Goal: Transaction & Acquisition: Purchase product/service

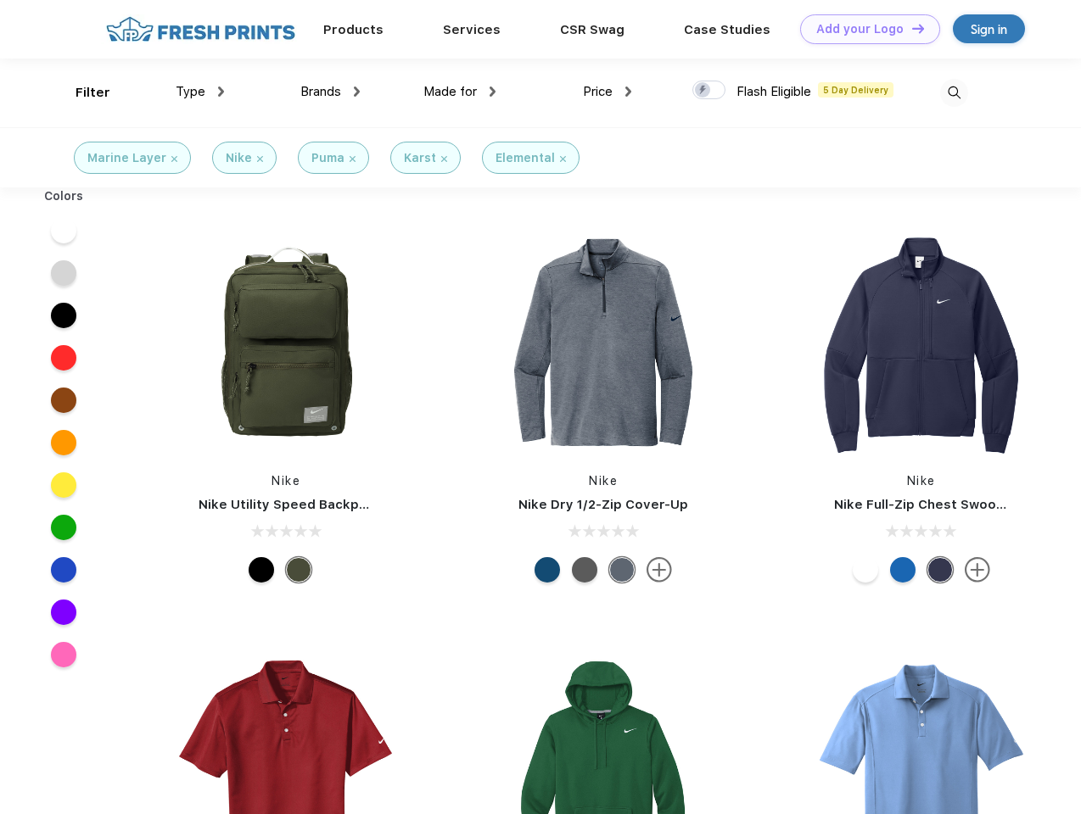
click at [864, 29] on link "Add your Logo Design Tool" at bounding box center [870, 29] width 140 height 30
click at [0, 0] on div "Design Tool" at bounding box center [0, 0] width 0 height 0
click at [910, 28] on link "Add your Logo Design Tool" at bounding box center [870, 29] width 140 height 30
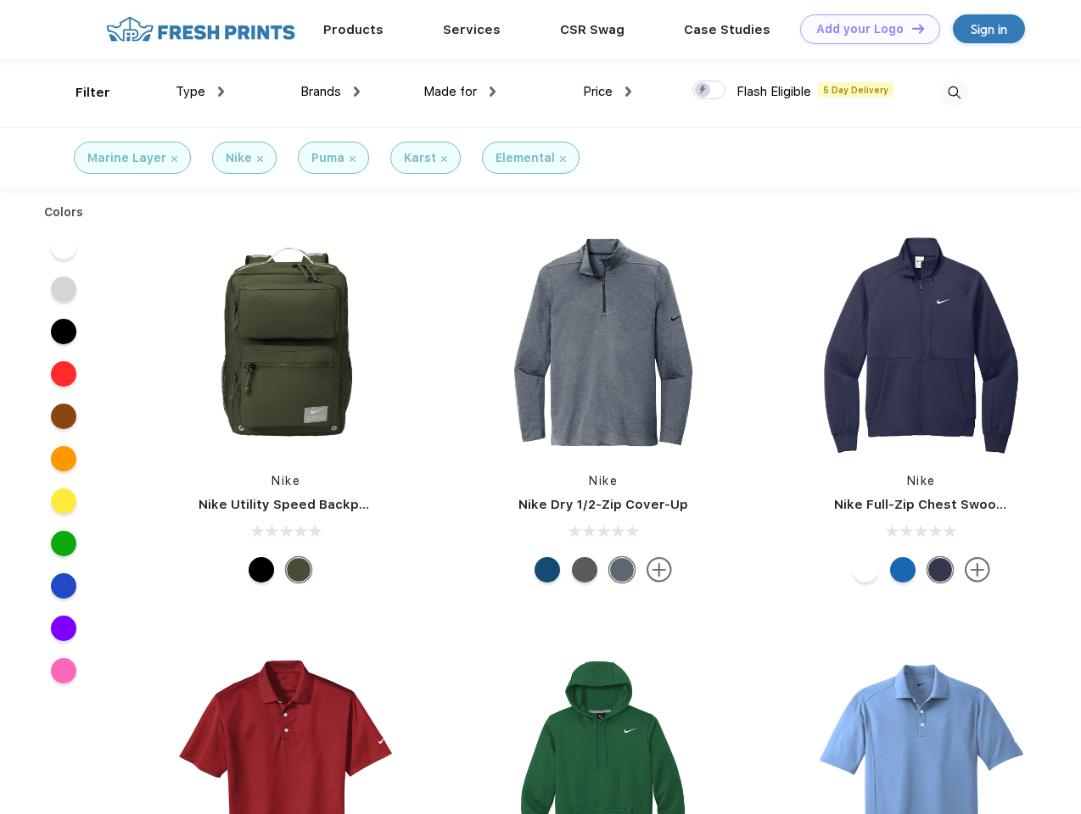
click at [81, 92] on div "Filter" at bounding box center [93, 93] width 35 height 20
click at [200, 92] on span "Type" at bounding box center [191, 91] width 30 height 15
click at [330, 92] on span "Brands" at bounding box center [320, 91] width 41 height 15
click at [460, 92] on span "Made for" at bounding box center [449, 91] width 53 height 15
click at [607, 92] on span "Price" at bounding box center [598, 91] width 30 height 15
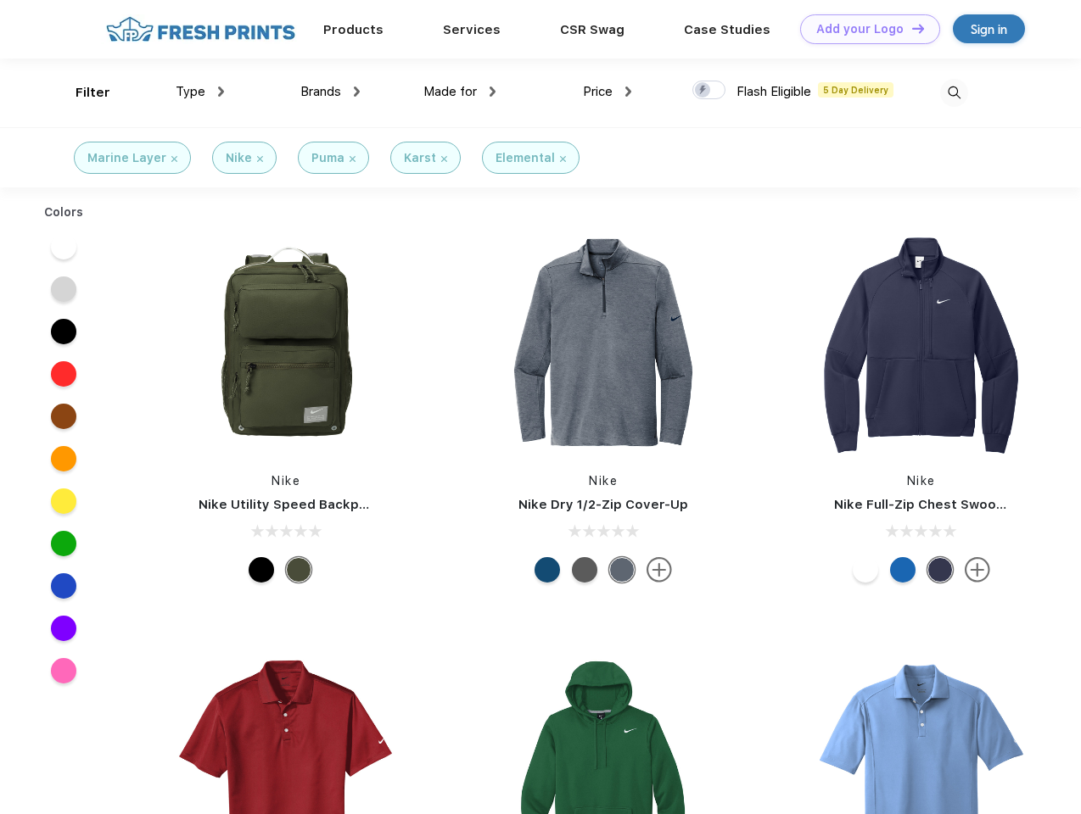
click at [709, 91] on div at bounding box center [708, 90] width 33 height 19
click at [703, 91] on input "checkbox" at bounding box center [697, 85] width 11 height 11
click at [954, 92] on img at bounding box center [954, 93] width 28 height 28
